Goal: Task Accomplishment & Management: Complete application form

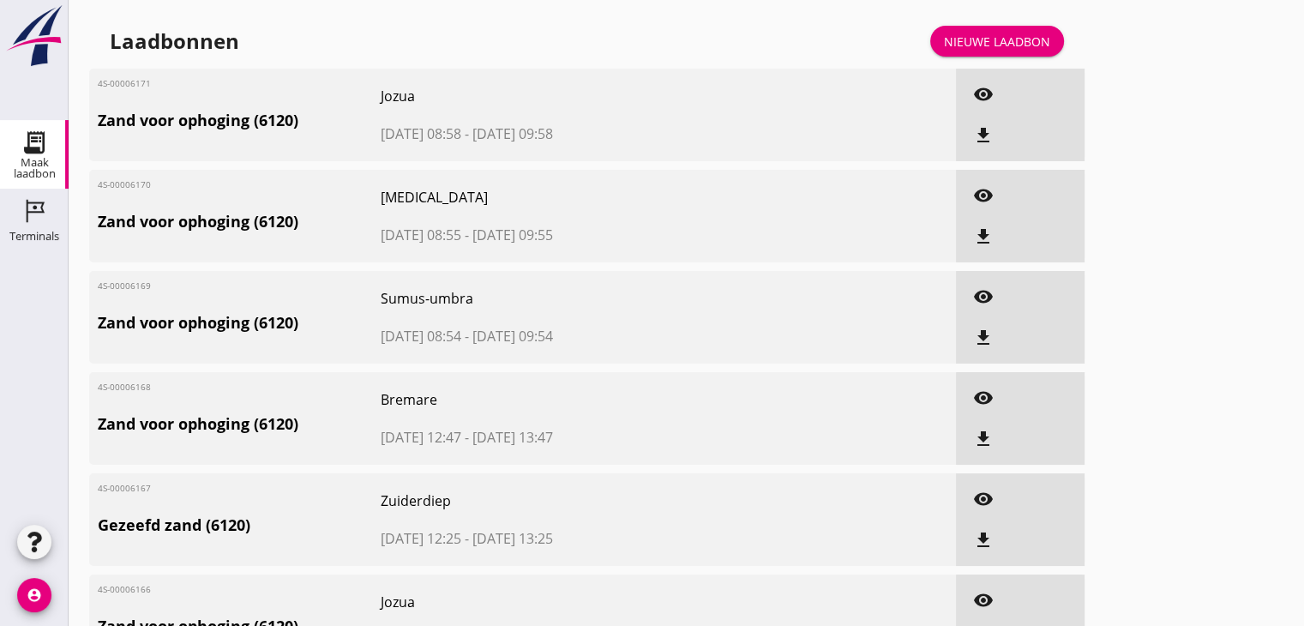
click at [995, 48] on div "Nieuwe laadbon" at bounding box center [997, 42] width 106 height 18
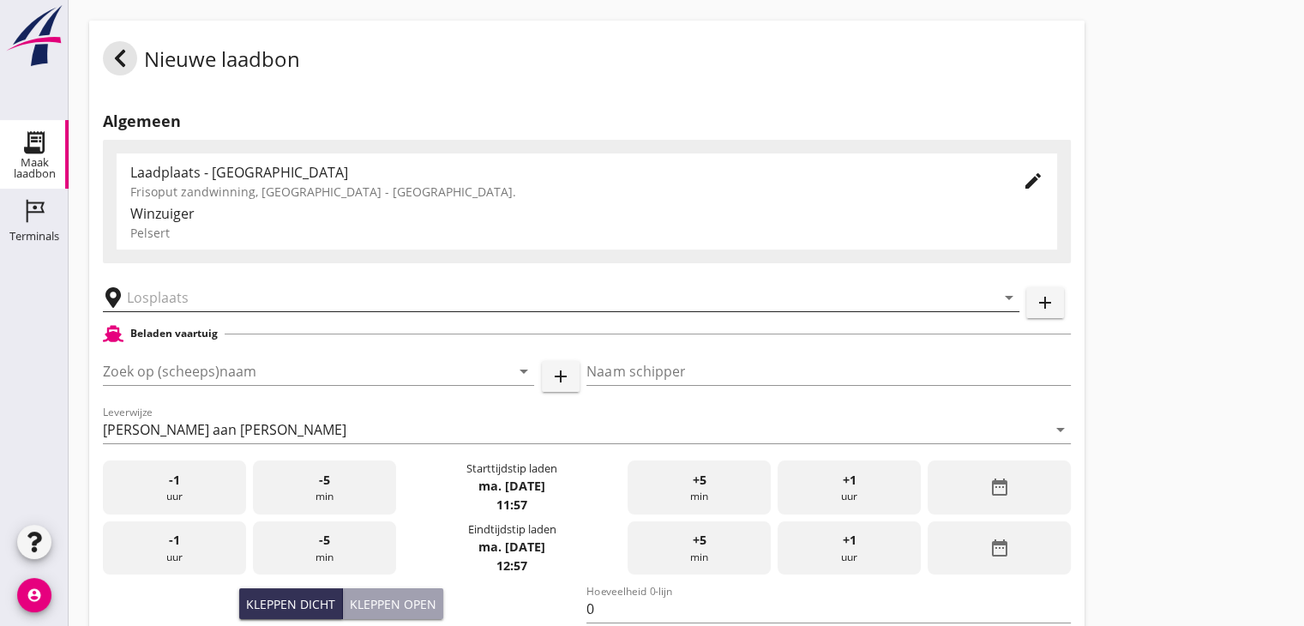
click at [156, 292] on input "text" at bounding box center [549, 297] width 845 height 27
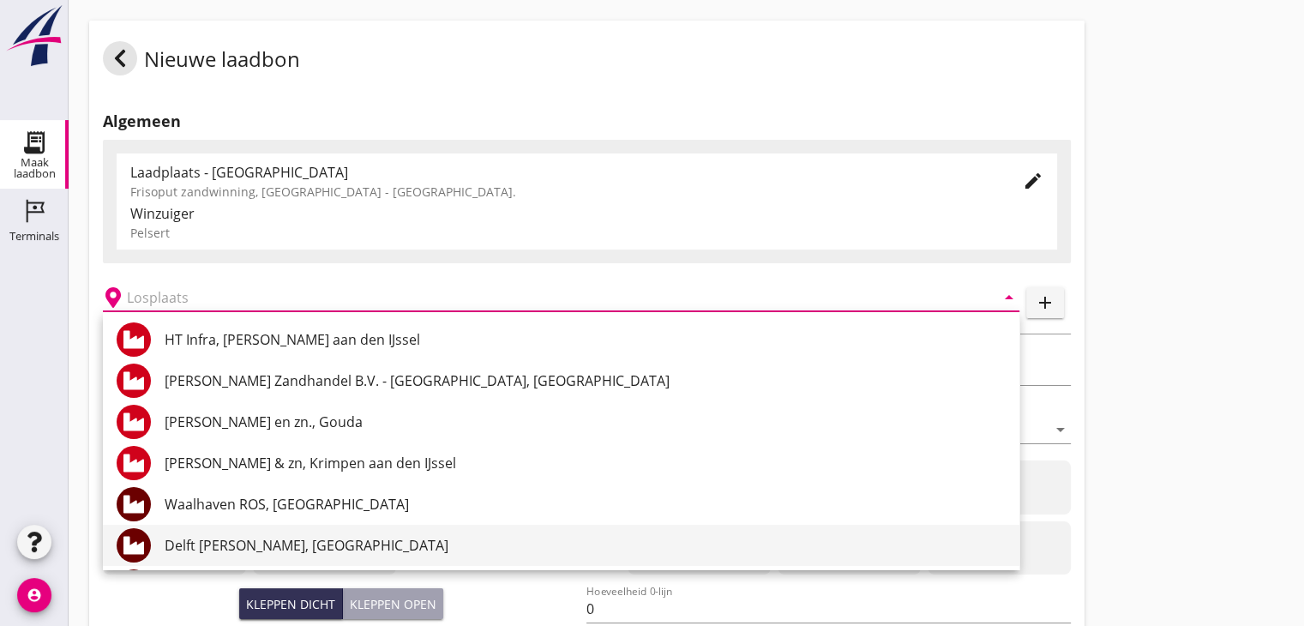
click at [279, 541] on div "Delft [PERSON_NAME], [GEOGRAPHIC_DATA]" at bounding box center [585, 545] width 841 height 21
type input "Delft [PERSON_NAME], [GEOGRAPHIC_DATA]"
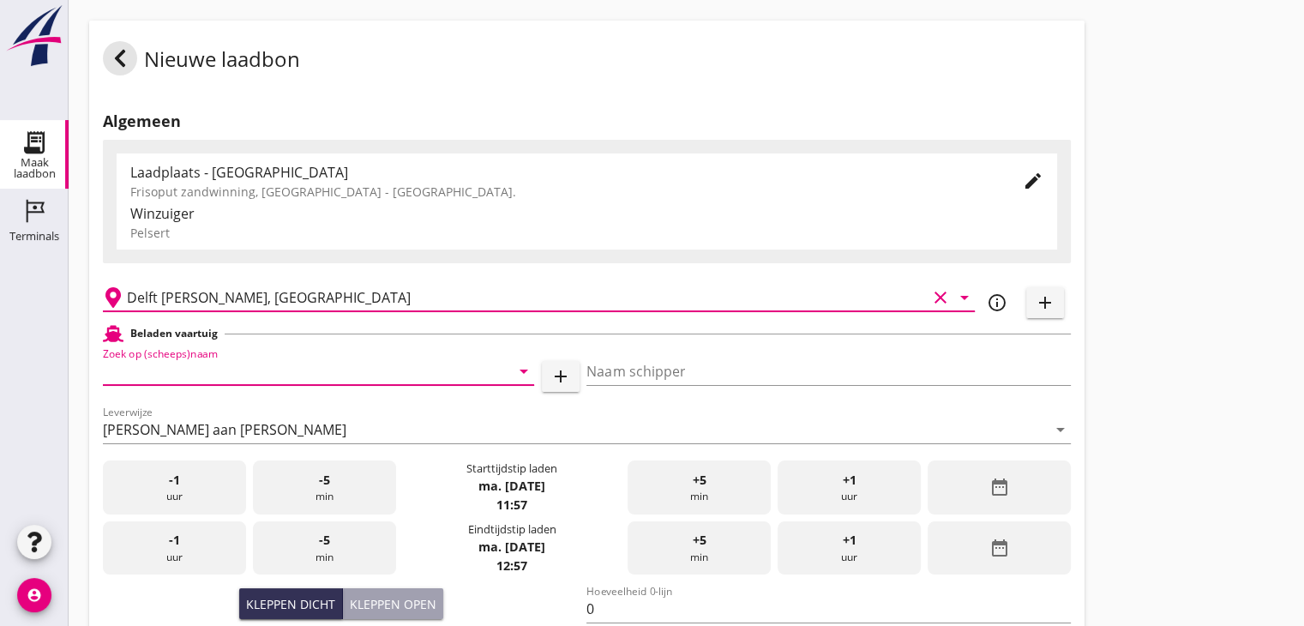
click at [177, 368] on input "Zoek op (scheeps)naam" at bounding box center [294, 371] width 383 height 27
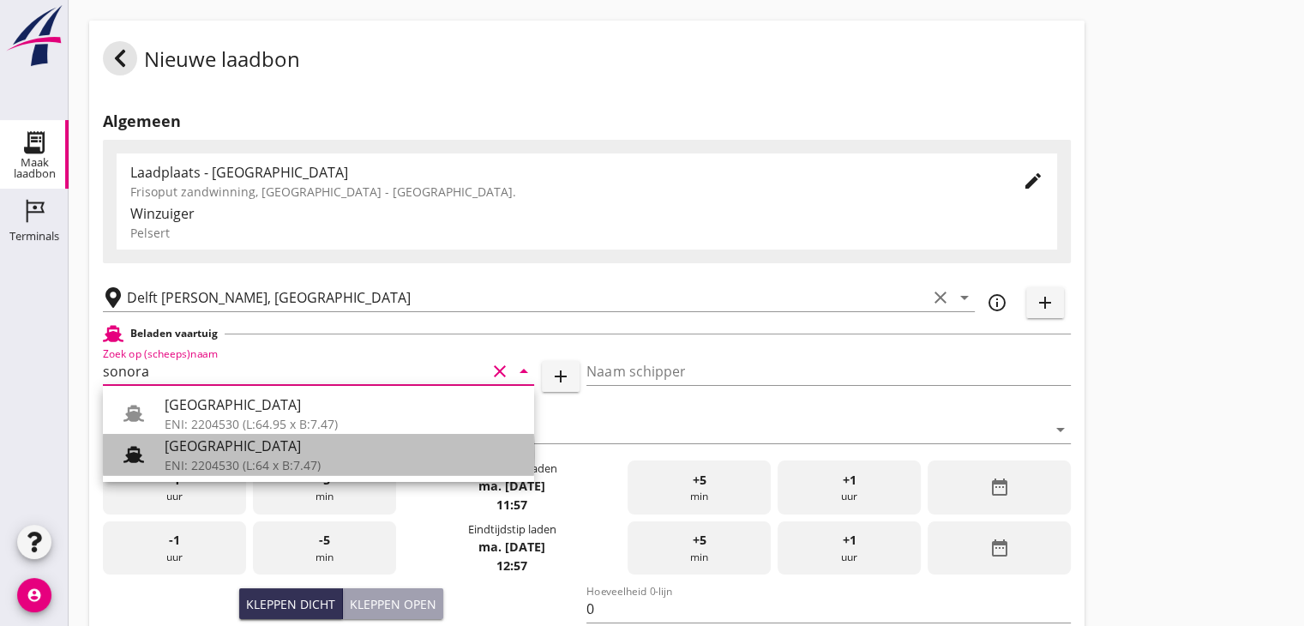
click at [214, 450] on div "[GEOGRAPHIC_DATA]" at bounding box center [343, 446] width 356 height 21
type input "[GEOGRAPHIC_DATA]"
type input "Ko Hoeve"
type input "467"
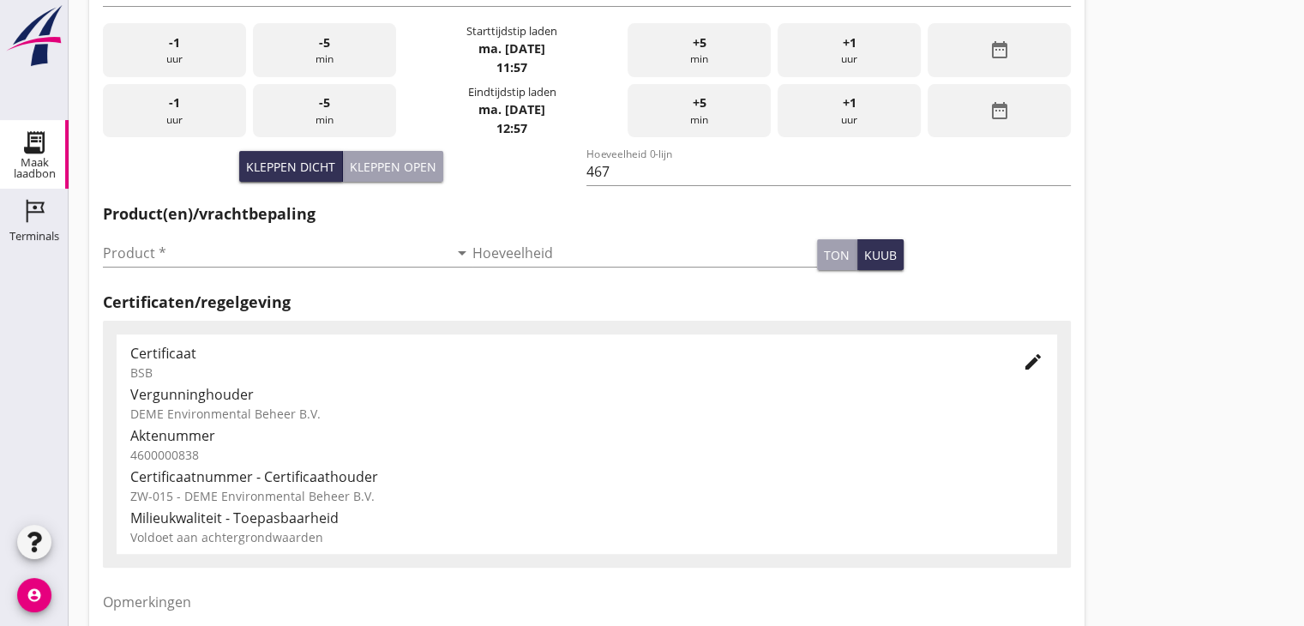
scroll to position [515, 0]
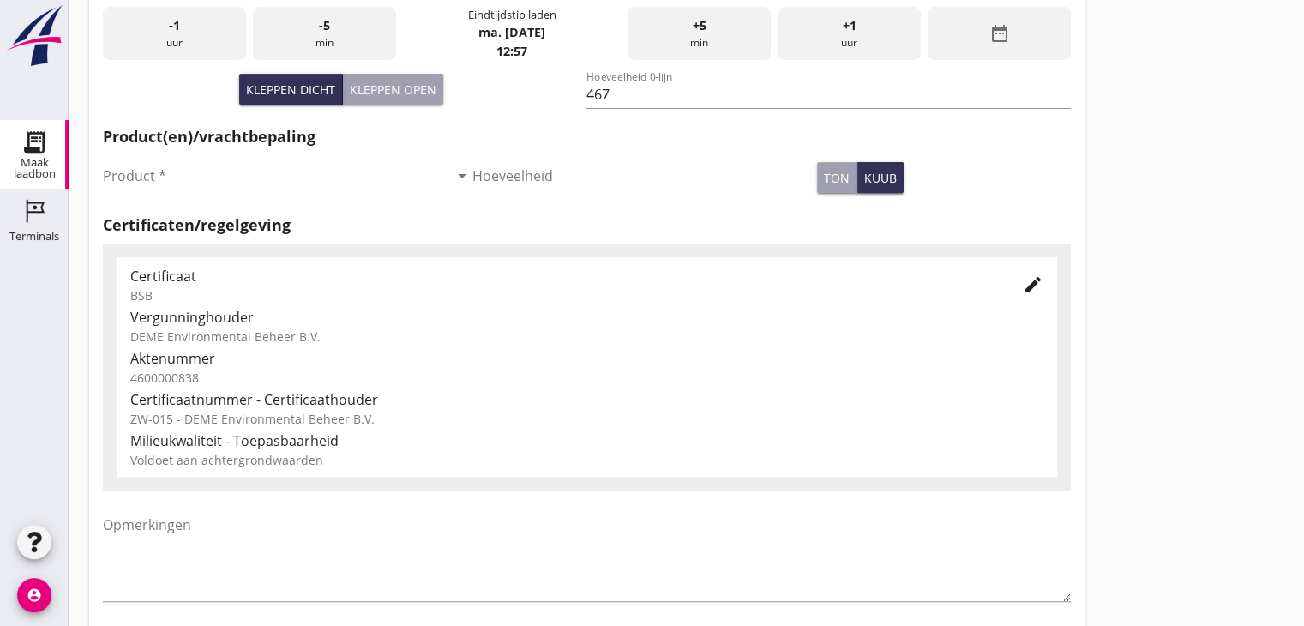
type input "[GEOGRAPHIC_DATA]"
click at [130, 172] on input "Product *" at bounding box center [276, 175] width 346 height 27
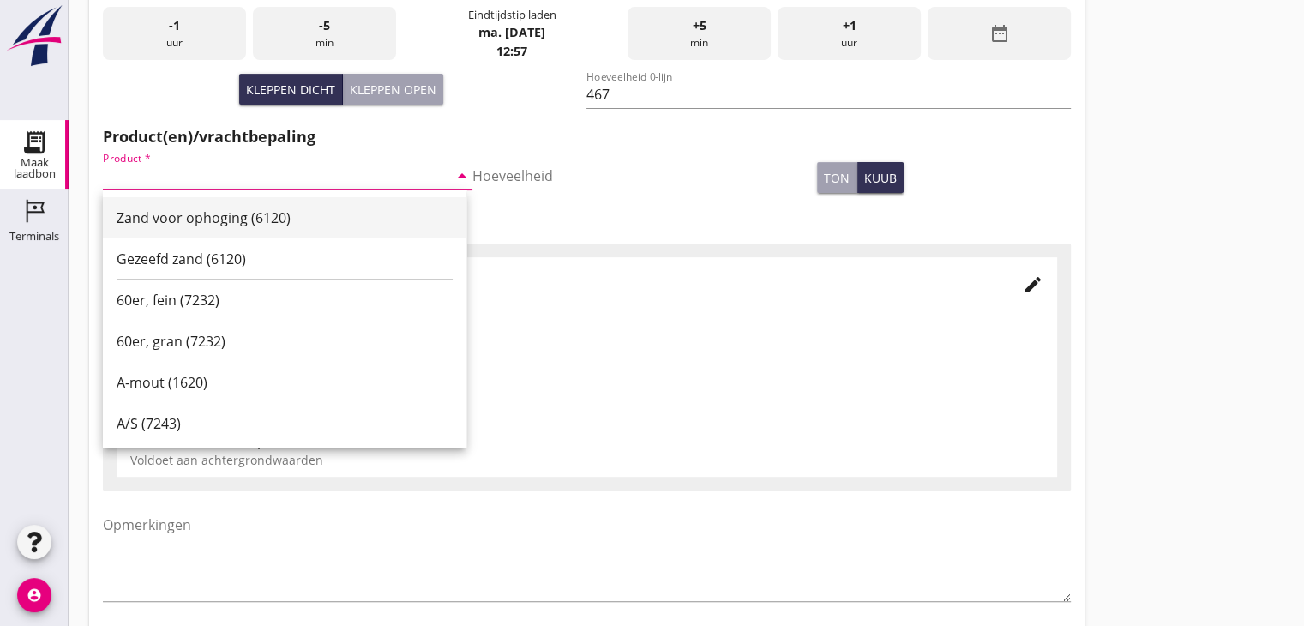
click at [163, 215] on div "Zand voor ophoging (6120)" at bounding box center [285, 218] width 336 height 21
type input "Zand voor ophoging (6120)"
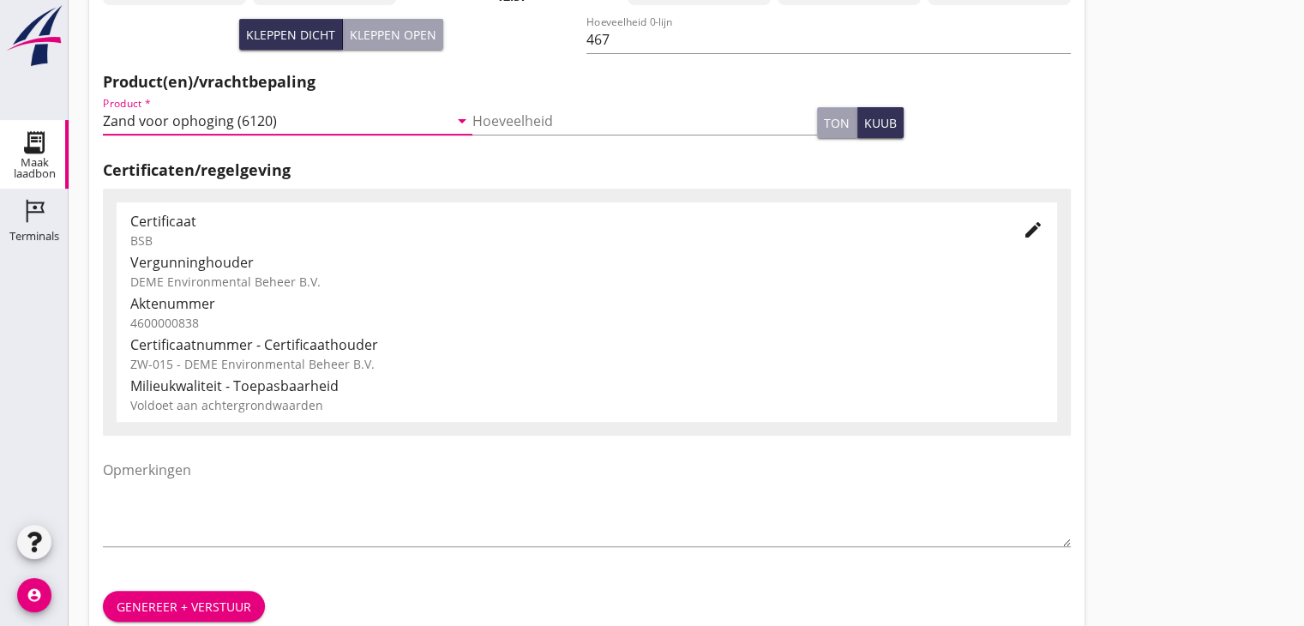
scroll to position [600, 0]
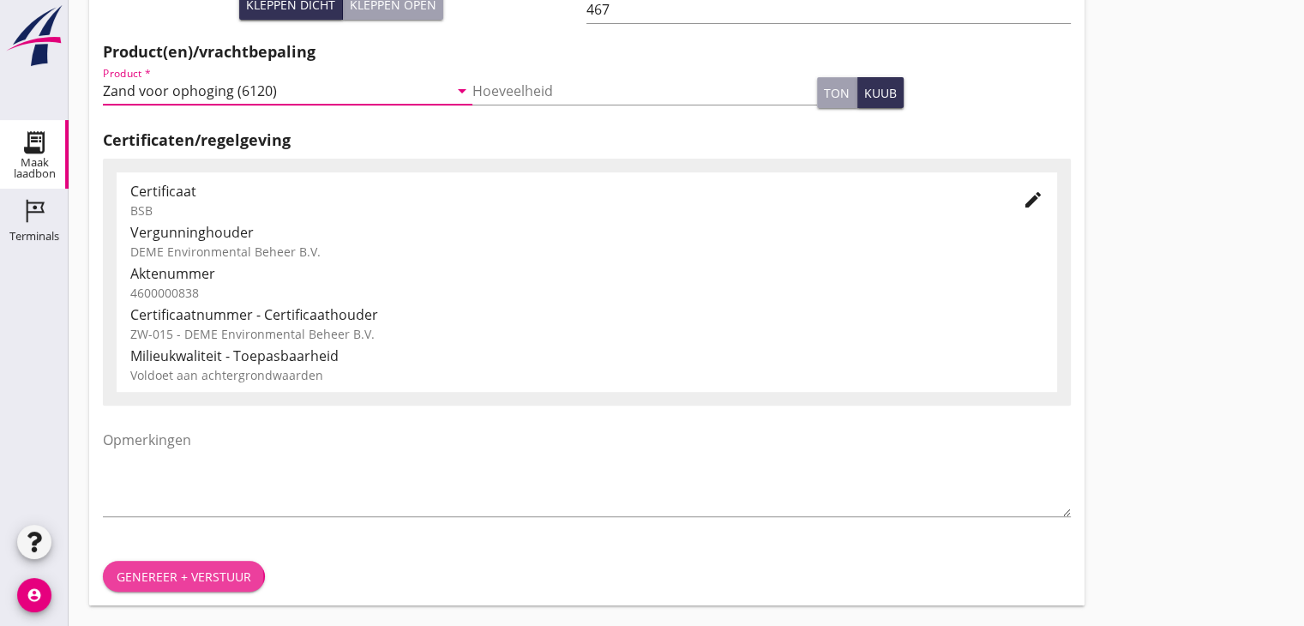
click at [178, 575] on div "Genereer + verstuur" at bounding box center [184, 577] width 135 height 18
